Goal: Task Accomplishment & Management: Manage account settings

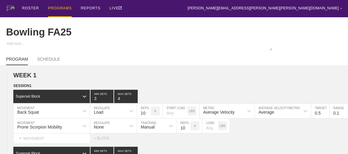
click at [63, 8] on div "PROGRAMS" at bounding box center [60, 8] width 24 height 17
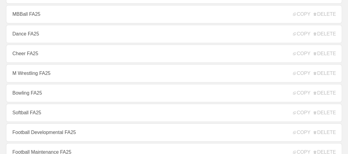
scroll to position [137, 0]
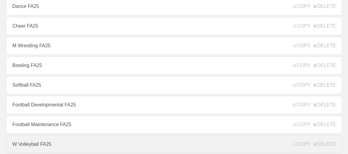
click at [33, 143] on link "W Volleyball FA25" at bounding box center [174, 144] width 336 height 18
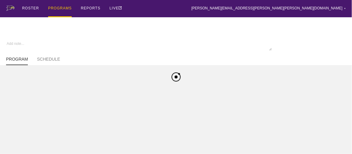
type textarea "x"
type input "W Volleyball FA25"
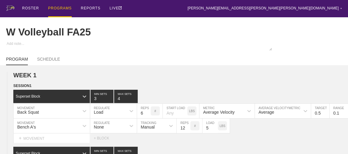
click at [56, 8] on div "PROGRAMS" at bounding box center [60, 8] width 24 height 17
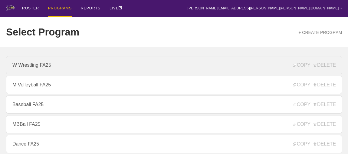
click at [32, 71] on link "W Wrestling FA25" at bounding box center [174, 65] width 336 height 18
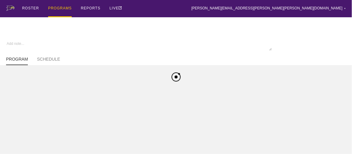
type textarea "x"
type input "W Wrestling FA25"
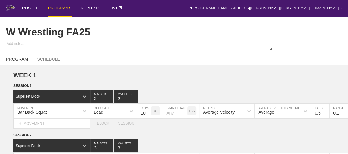
click at [57, 8] on div "PROGRAMS" at bounding box center [60, 8] width 24 height 17
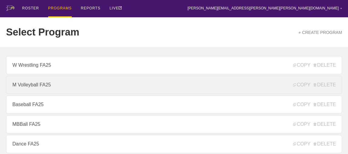
scroll to position [82, 0]
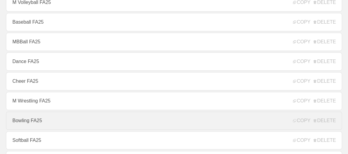
click at [34, 121] on link "Bowling FA25" at bounding box center [174, 120] width 336 height 18
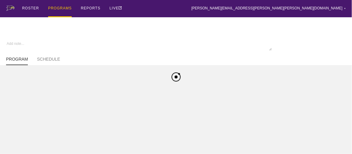
type textarea "x"
type input "Bowling FA25"
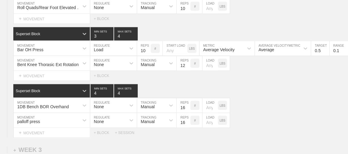
scroll to position [700, 0]
